Goal: Find specific page/section: Find specific page/section

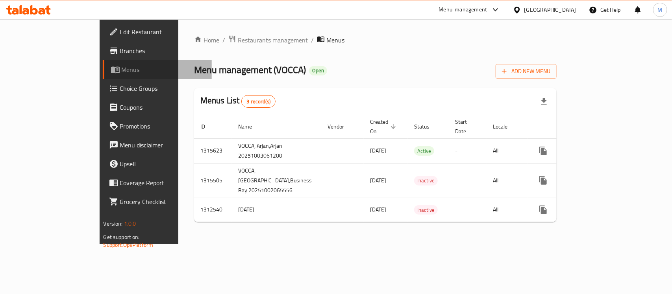
click at [103, 76] on link "Menus" at bounding box center [157, 69] width 109 height 19
click at [122, 70] on span "Menus" at bounding box center [164, 69] width 84 height 9
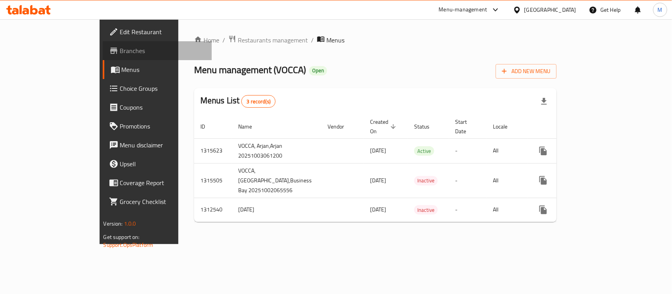
click at [120, 53] on span "Branches" at bounding box center [162, 50] width 85 height 9
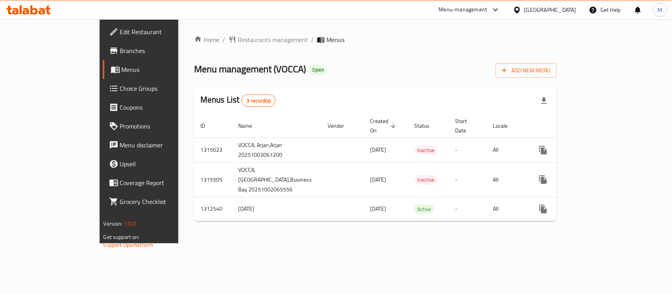
click at [393, 97] on div "Menus List 3 record(s)" at bounding box center [375, 100] width 363 height 27
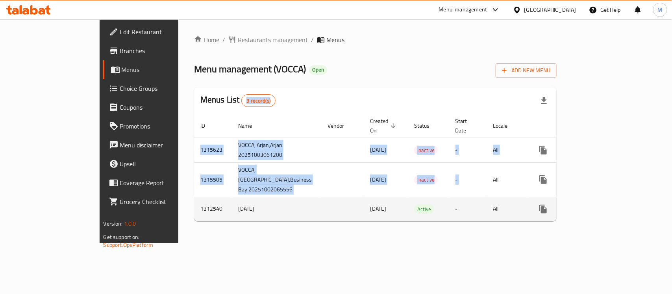
drag, startPoint x: 393, startPoint y: 97, endPoint x: 426, endPoint y: 201, distance: 109.2
click at [426, 201] on div "Menus List 3 record(s) ID Name Vendor Created On sorted descending Status Start…" at bounding box center [375, 154] width 363 height 134
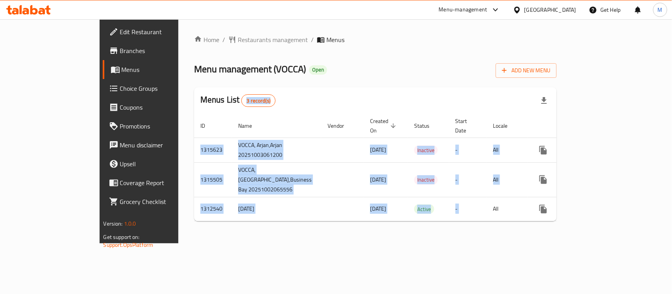
click at [359, 93] on div "Menus List 3 record(s)" at bounding box center [375, 100] width 363 height 27
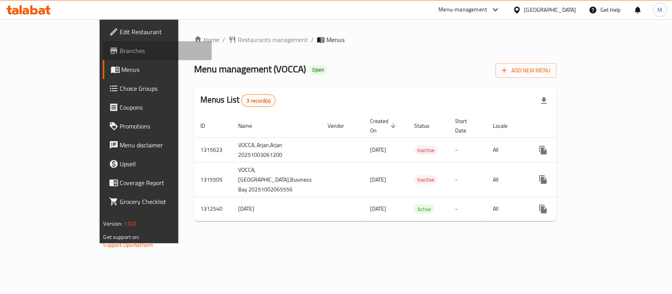
click at [120, 52] on span "Branches" at bounding box center [162, 50] width 85 height 9
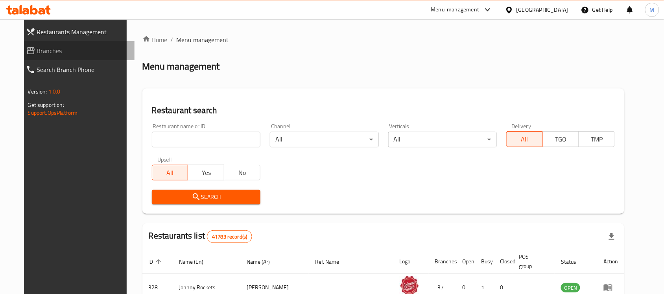
click at [63, 52] on span "Branches" at bounding box center [83, 50] width 92 height 9
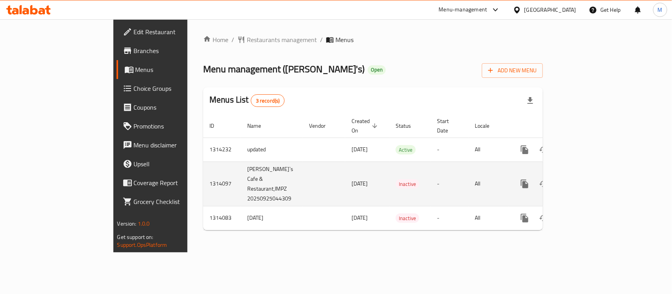
click at [241, 162] on td "Bert`s Cafe & Restaurant,IMPZ 20250925044309" at bounding box center [272, 184] width 62 height 44
drag, startPoint x: 178, startPoint y: 160, endPoint x: 205, endPoint y: 180, distance: 33.8
click at [241, 180] on td "Bert`s Cafe & Restaurant,IMPZ 20250925044309" at bounding box center [272, 184] width 62 height 44
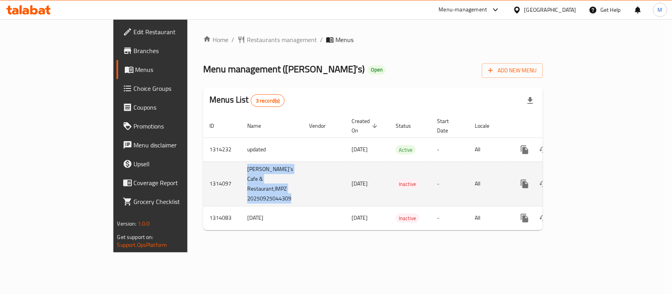
click at [241, 180] on td "Bert`s Cafe & Restaurant,IMPZ 20250925044309" at bounding box center [272, 184] width 62 height 44
click at [590, 175] on link "enhanced table" at bounding box center [581, 184] width 19 height 19
